Goal: Task Accomplishment & Management: Use online tool/utility

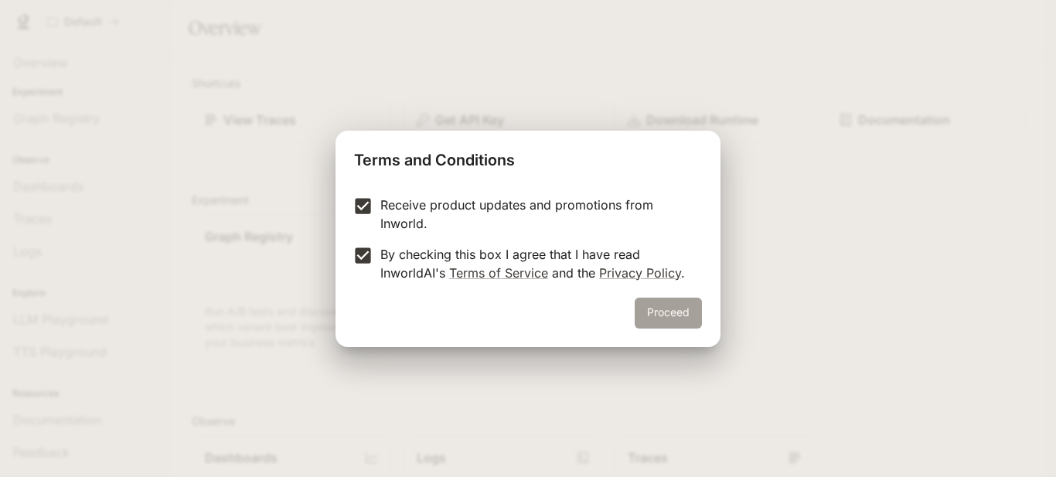
click at [658, 307] on button "Proceed" at bounding box center [667, 312] width 67 height 31
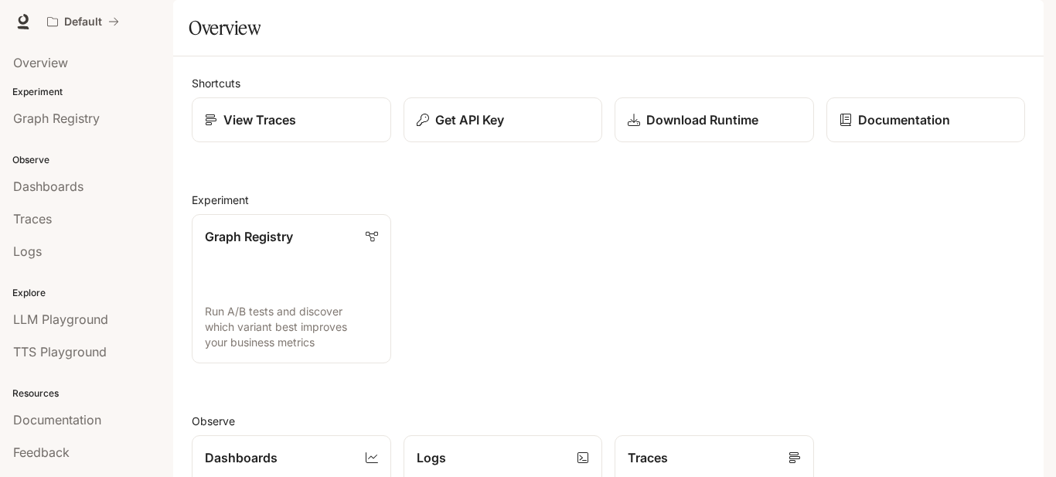
click at [56, 189] on span "Dashboards" at bounding box center [48, 186] width 70 height 19
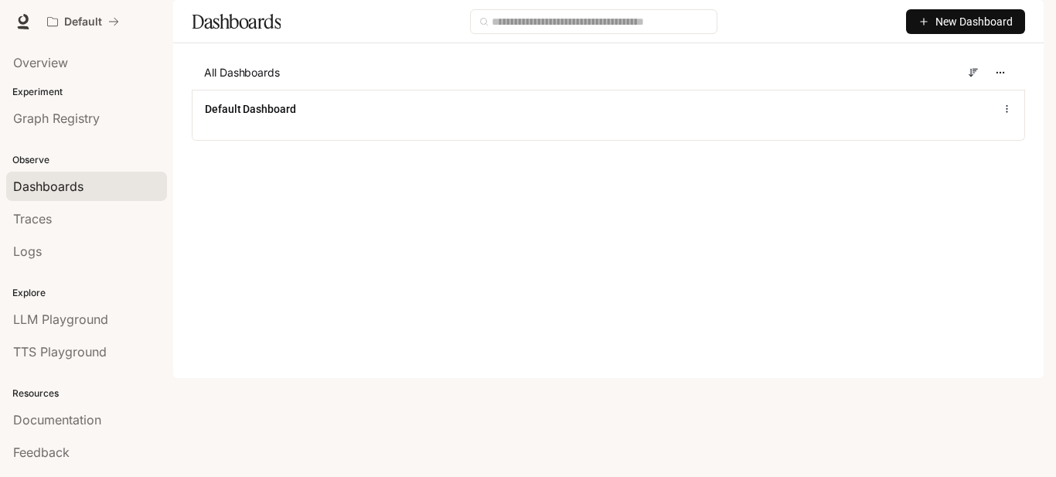
click at [980, 30] on span "New Dashboard" at bounding box center [973, 21] width 77 height 17
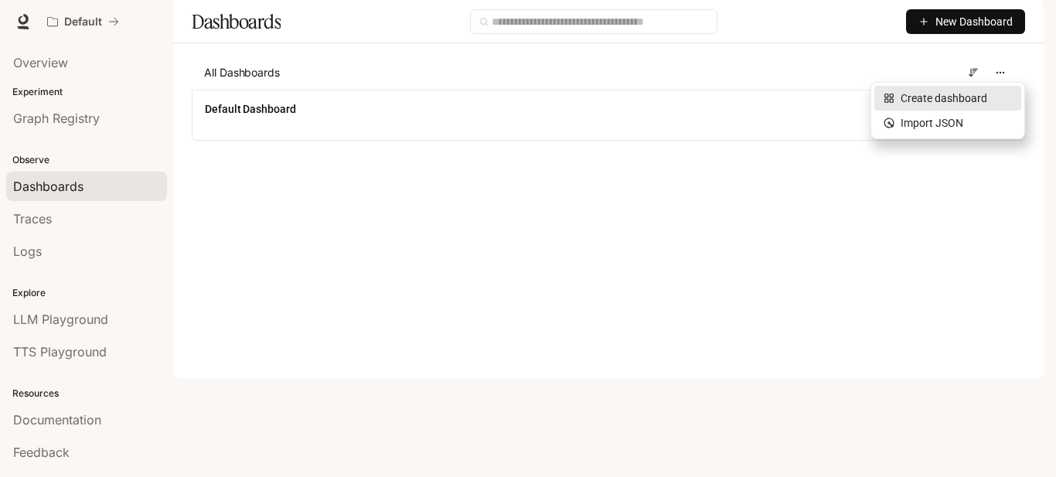
click at [971, 100] on div "Create dashboard" at bounding box center [947, 98] width 128 height 17
